Goal: Task Accomplishment & Management: Use online tool/utility

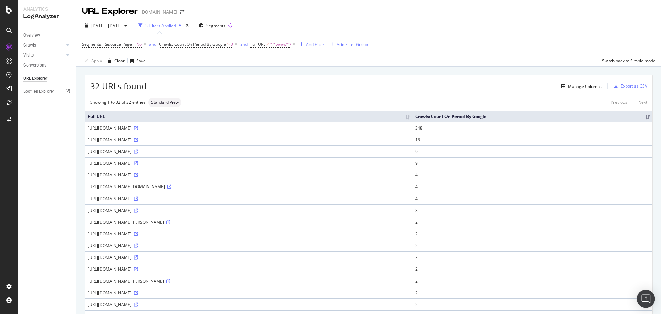
scroll to position [130, 0]
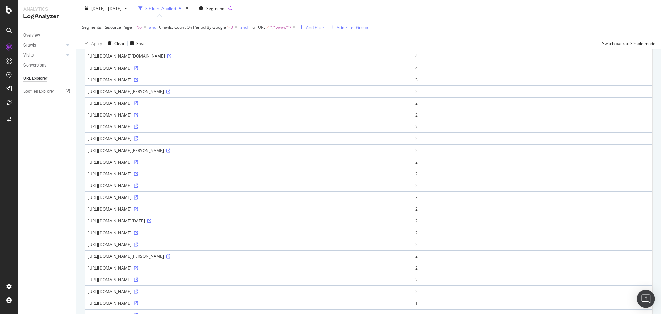
click at [647, 299] on img "Open Intercom Messenger" at bounding box center [645, 298] width 9 height 9
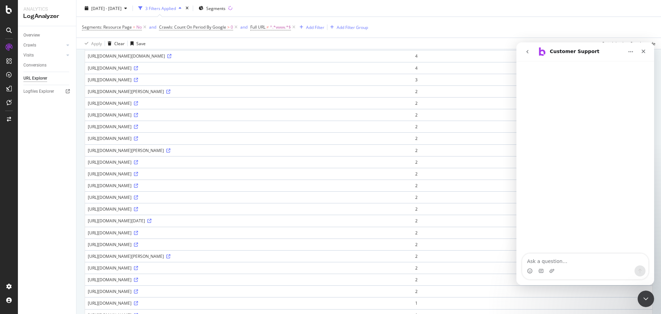
scroll to position [0, 0]
click at [562, 264] on textarea "Ask a question…" at bounding box center [585, 259] width 126 height 12
type textarea "D"
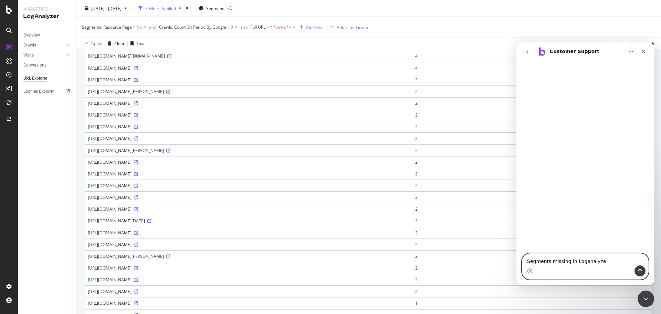
type textarea "Segments missing in Loganalyzer"
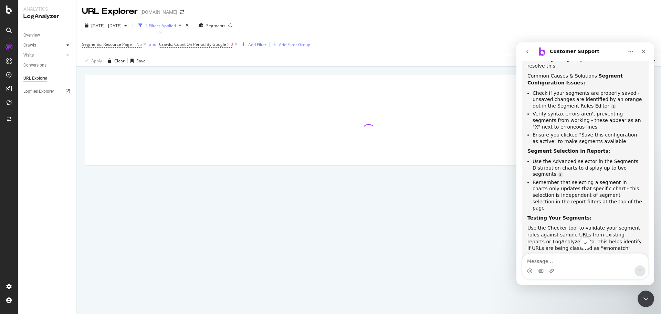
click at [68, 46] on icon at bounding box center [67, 45] width 3 height 4
click at [34, 34] on div "Overview" at bounding box center [31, 35] width 17 height 7
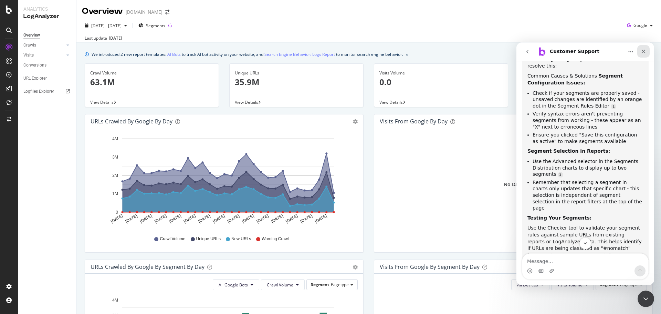
click at [644, 51] on icon "Close" at bounding box center [644, 52] width 4 height 4
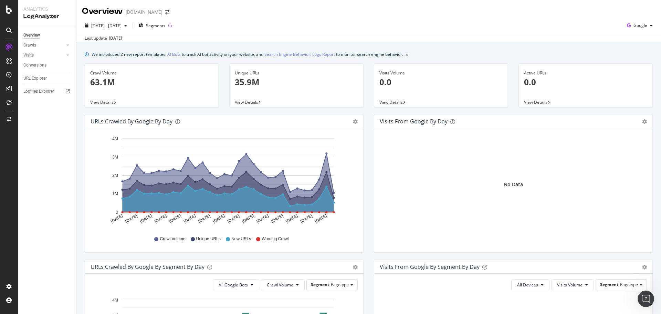
scroll to position [171, 0]
click at [245, 104] on span "View Details" at bounding box center [246, 102] width 23 height 6
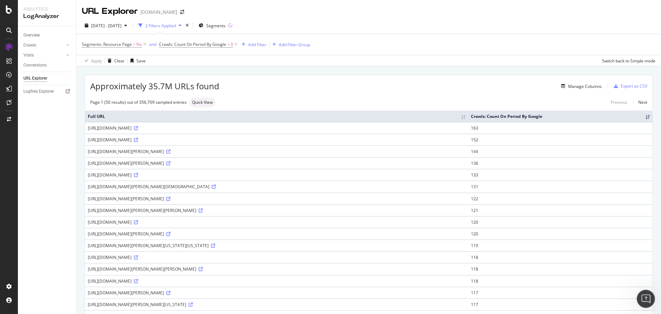
click at [645, 294] on icon "Open Intercom Messenger" at bounding box center [644, 297] width 11 height 11
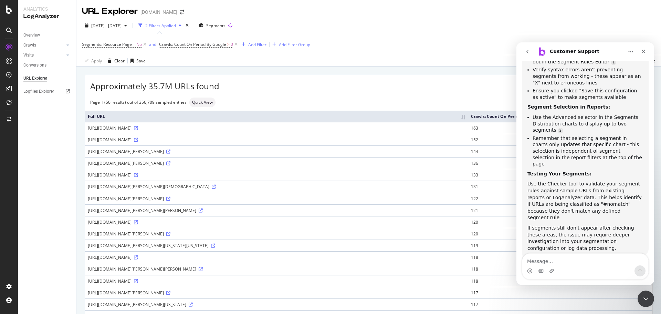
scroll to position [171, 0]
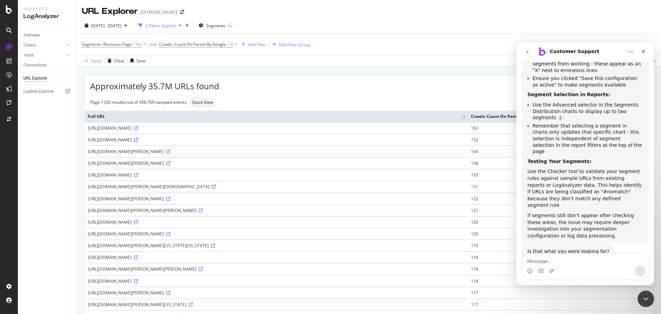
click at [582, 261] on textarea "Message…" at bounding box center [585, 259] width 126 height 12
click at [561, 260] on textarea "Message…" at bounding box center [585, 259] width 126 height 12
type textarea "No"
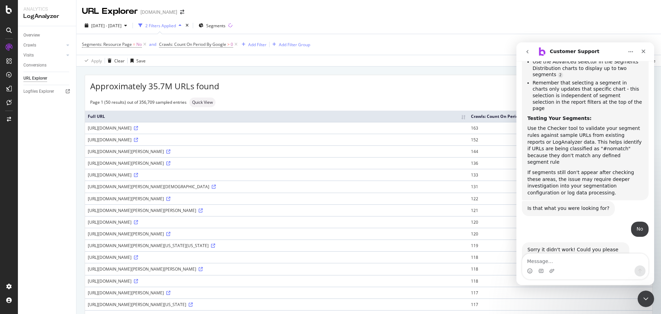
scroll to position [232, 0]
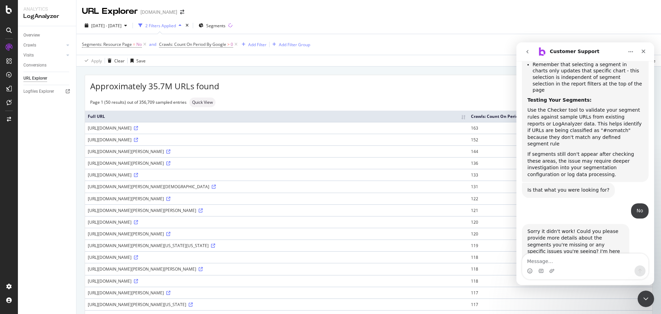
click at [550, 261] on textarea "Message…" at bounding box center [585, 259] width 126 height 12
click at [635, 50] on button "Home" at bounding box center [630, 51] width 13 height 13
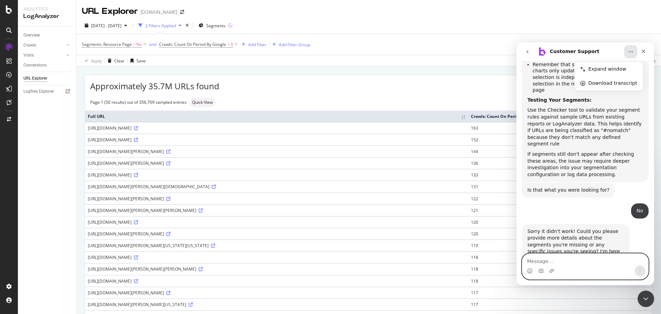
click at [577, 260] on textarea "Message…" at bounding box center [585, 259] width 126 height 12
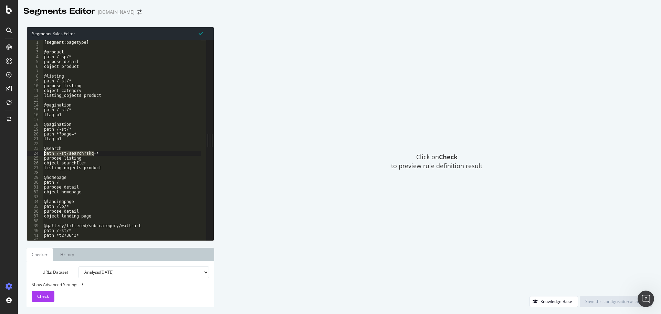
click at [111, 90] on div "[segment:pagetype] @product path /-sp/* purpose detail object product @listing …" at bounding box center [218, 142] width 350 height 205
type textarea "object category"
click at [135, 13] on span at bounding box center [140, 12] width 10 height 5
click at [137, 12] on icon "arrow-right-arrow-left" at bounding box center [139, 12] width 4 height 5
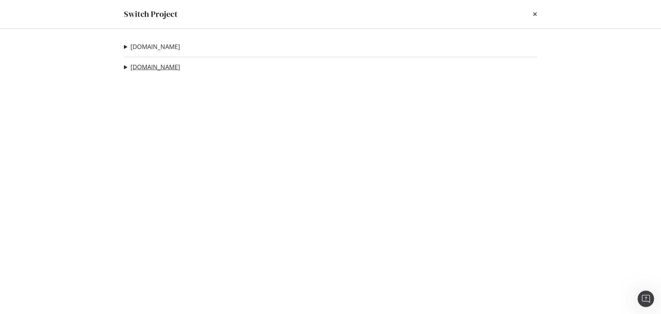
click at [147, 71] on link "Art.com" at bounding box center [155, 66] width 50 height 7
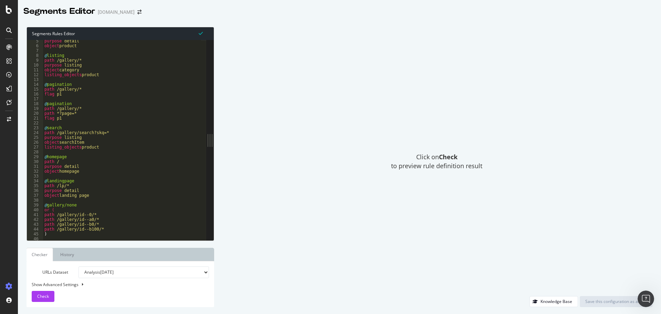
scroll to position [14, 0]
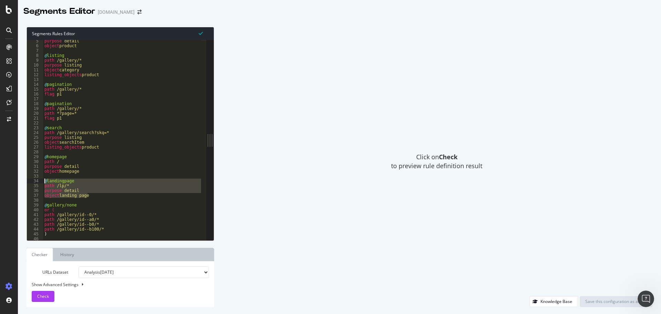
drag, startPoint x: 90, startPoint y: 195, endPoint x: 41, endPoint y: 181, distance: 50.1
click at [41, 181] on div "object landing page 5 6 7 8 9 10 11 12 13 14 15 16 17 18 19 20 21 22 23 24 25 2…" at bounding box center [116, 140] width 179 height 200
click at [102, 193] on div "purpose detail object product @ listing path /gallery/* purpose listing object …" at bounding box center [122, 140] width 158 height 200
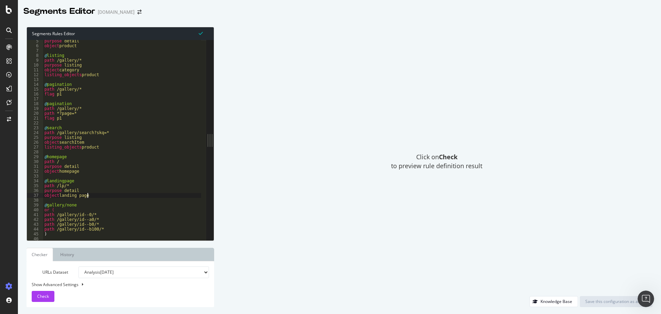
click at [95, 194] on div "purpose detail object product @ listing path /gallery/* purpose listing object …" at bounding box center [236, 141] width 387 height 205
type textarea "object landing page"
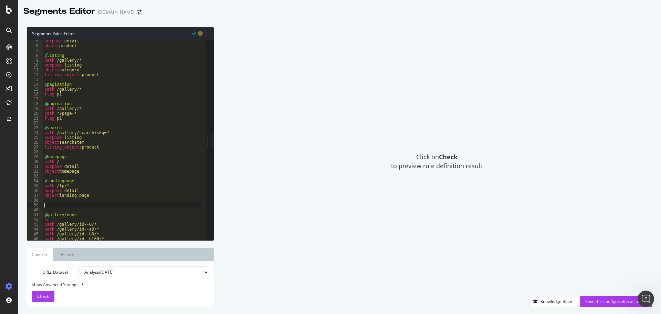
paste textarea "object landing page"
drag, startPoint x: 76, startPoint y: 203, endPoint x: 48, endPoint y: 205, distance: 28.3
click at [48, 205] on div "purpose detail object product @ listing path /gallery/* purpose listing object …" at bounding box center [236, 141] width 387 height 205
click at [59, 209] on div "purpose detail object product @ listing path /gallery/* purpose listing object …" at bounding box center [236, 141] width 387 height 205
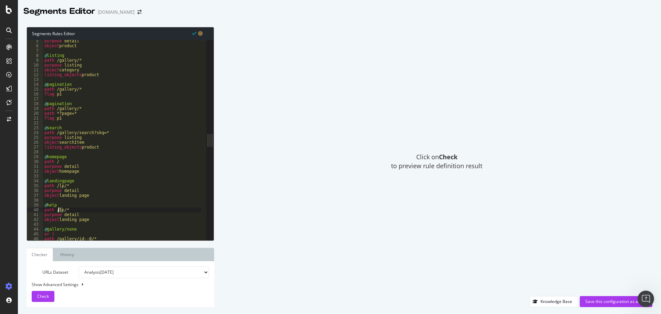
click at [59, 209] on div "purpose detail object product @ listing path /gallery/* purpose listing object …" at bounding box center [122, 140] width 158 height 200
click at [87, 220] on div "purpose detail object product @ listing path /gallery/* purpose listing object …" at bounding box center [236, 141] width 387 height 205
click at [95, 215] on div "purpose detail object product @ listing path /gallery/* purpose listing object …" at bounding box center [236, 141] width 387 height 205
drag, startPoint x: 94, startPoint y: 217, endPoint x: 57, endPoint y: 208, distance: 37.5
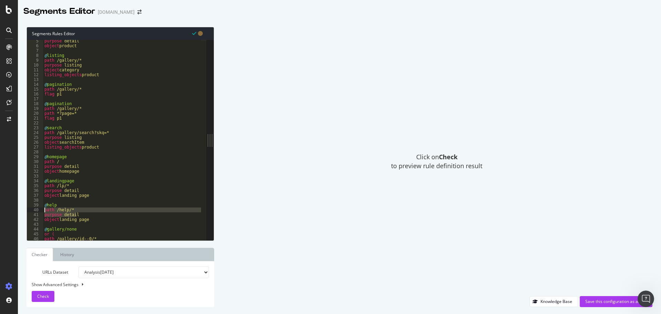
click at [37, 207] on div "purpose detail 5 6 7 8 9 10 11 12 13 14 15 16 17 18 19 20 21 22 23 24 25 26 27 …" at bounding box center [116, 140] width 179 height 200
drag, startPoint x: 86, startPoint y: 212, endPoint x: 90, endPoint y: 214, distance: 4.6
click at [86, 212] on div "purpose detail object product @ listing path /gallery/* purpose listing object …" at bounding box center [122, 140] width 158 height 200
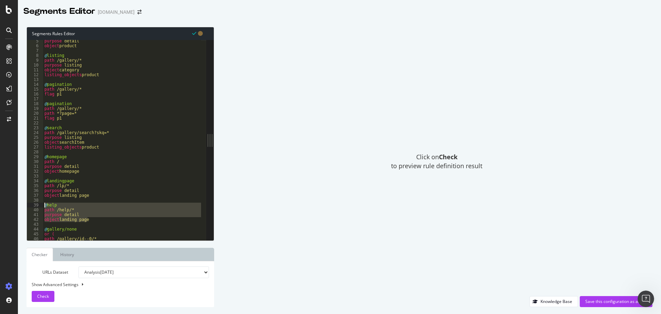
drag, startPoint x: 96, startPoint y: 218, endPoint x: 44, endPoint y: 205, distance: 52.9
click at [44, 205] on div "purpose detail object product @ listing path /gallery/* purpose listing object …" at bounding box center [236, 141] width 387 height 205
click at [94, 219] on div "purpose detail object product @ listing path /gallery/* purpose listing object …" at bounding box center [122, 140] width 158 height 200
type textarea "object landing page"
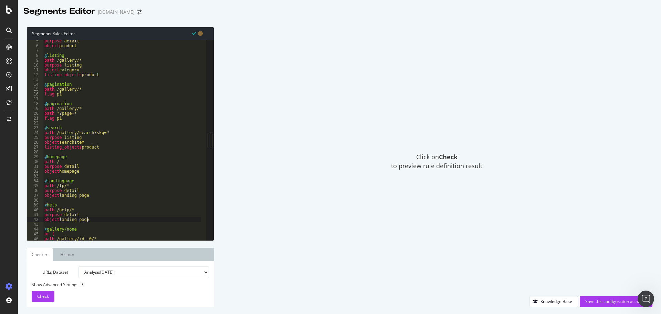
scroll to position [0, 0]
paste textarea "object landing page"
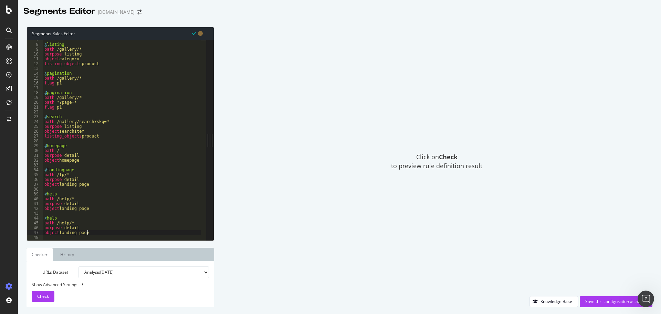
scroll to position [22, 0]
drag, startPoint x: 56, startPoint y: 219, endPoint x: 48, endPoint y: 219, distance: 8.3
click at [48, 219] on div "@ listing path /gallery/* purpose listing object category listing_objects produ…" at bounding box center [236, 139] width 387 height 205
drag, startPoint x: 57, startPoint y: 222, endPoint x: 67, endPoint y: 221, distance: 9.4
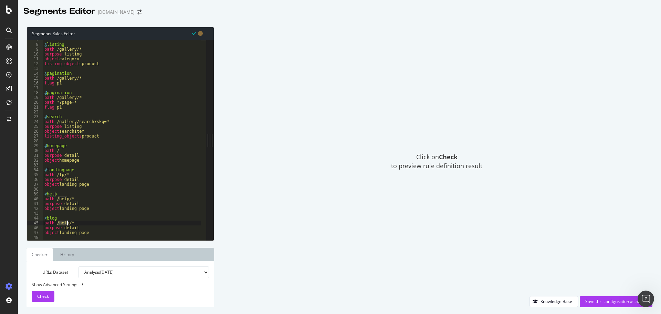
click at [67, 221] on div "@ listing path /gallery/* purpose listing object category listing_objects produ…" at bounding box center [236, 139] width 387 height 205
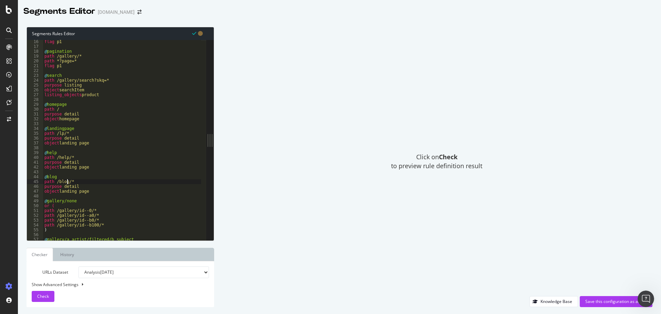
scroll to position [51, 0]
drag, startPoint x: 82, startPoint y: 190, endPoint x: 60, endPoint y: 191, distance: 22.1
click at [60, 191] on div "flag p1 @ pagination path /gallery/* path *?page=* flag p1 @ search path /galle…" at bounding box center [236, 141] width 387 height 205
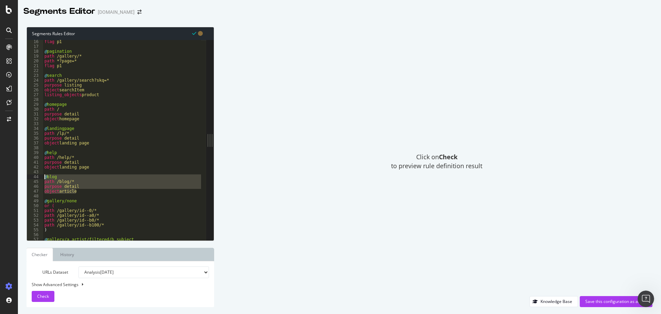
drag, startPoint x: 79, startPoint y: 193, endPoint x: 34, endPoint y: 177, distance: 47.9
click at [34, 177] on div "object article 16 17 18 19 20 21 22 23 24 25 26 27 28 29 30 31 32 33 34 35 36 3…" at bounding box center [116, 140] width 179 height 200
click at [81, 191] on div "flag p1 @ pagination path /gallery/* path *?page=* flag p1 @ search path /galle…" at bounding box center [122, 140] width 158 height 200
type textarea "object article"
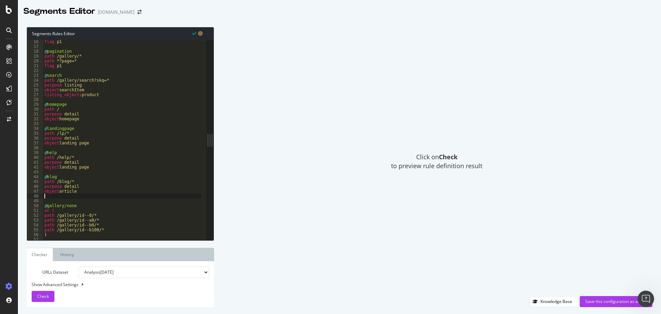
scroll to position [0, 0]
paste textarea "object article"
drag, startPoint x: 57, startPoint y: 202, endPoint x: 47, endPoint y: 201, distance: 10.4
click at [47, 201] on div "flag p1 @ pagination path /gallery/* path *?page=* flag p1 @ search path /galle…" at bounding box center [236, 141] width 387 height 205
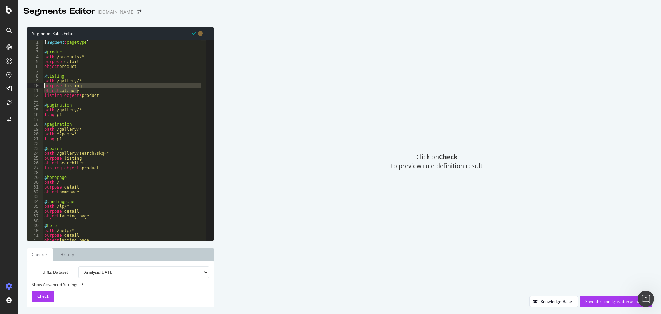
drag, startPoint x: 84, startPoint y: 89, endPoint x: 37, endPoint y: 88, distance: 46.8
click at [37, 88] on div "@shop 1 2 3 4 5 6 7 8 9 10 11 12 13 14 15 16 17 18 19 20 21 22 23 24 25 26 27 2…" at bounding box center [116, 140] width 179 height 200
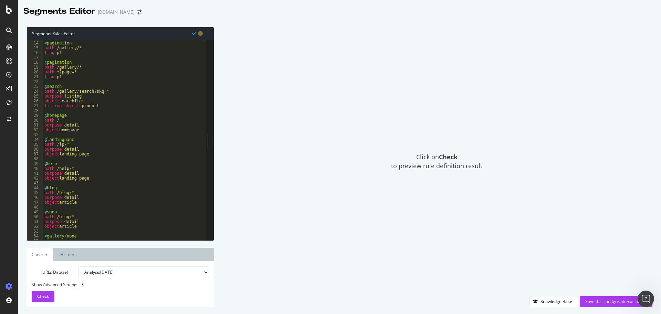
scroll to position [72, 0]
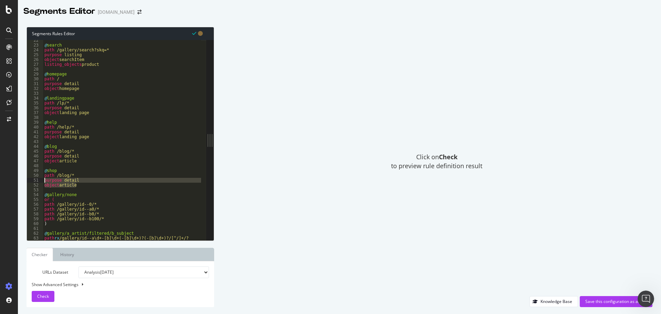
drag, startPoint x: 80, startPoint y: 186, endPoint x: 41, endPoint y: 181, distance: 39.9
click at [41, 181] on div "purpose listing object category 22 23 24 25 26 27 28 29 30 31 32 33 34 35 36 37…" at bounding box center [116, 140] width 179 height 200
paste textarea "object category"
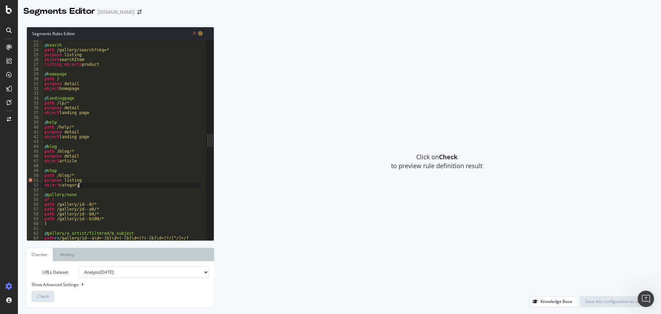
click at [106, 178] on div "@ search path /gallery/search?skq=* purpose listing object searchItem listing_o…" at bounding box center [236, 140] width 387 height 205
drag, startPoint x: 82, startPoint y: 179, endPoint x: 63, endPoint y: 180, distance: 18.6
click at [63, 180] on div "@ search path /gallery/search?skq=* purpose listing object searchItem listing_o…" at bounding box center [236, 140] width 387 height 205
type textarea "purpose listing"
